Goal: Information Seeking & Learning: Learn about a topic

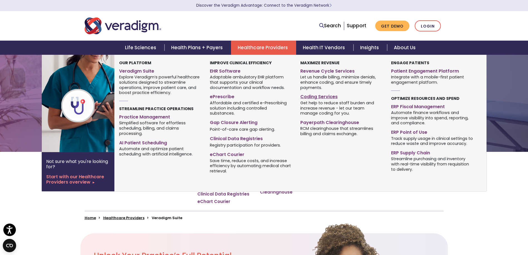
click at [322, 97] on link "Coding Services" at bounding box center [342, 96] width 82 height 8
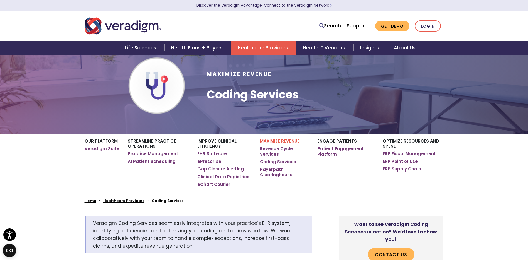
scroll to position [28, 0]
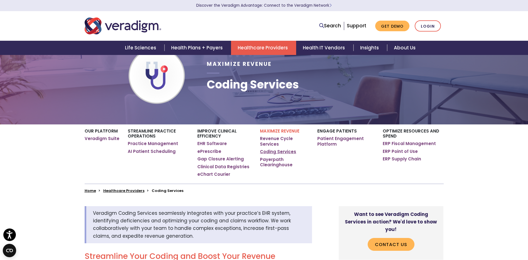
click at [286, 151] on link "Coding Services" at bounding box center [278, 152] width 36 height 6
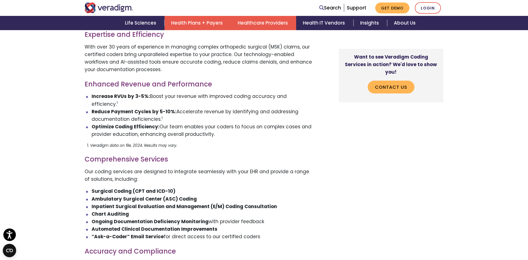
scroll to position [279, 0]
